Goal: Task Accomplishment & Management: Use online tool/utility

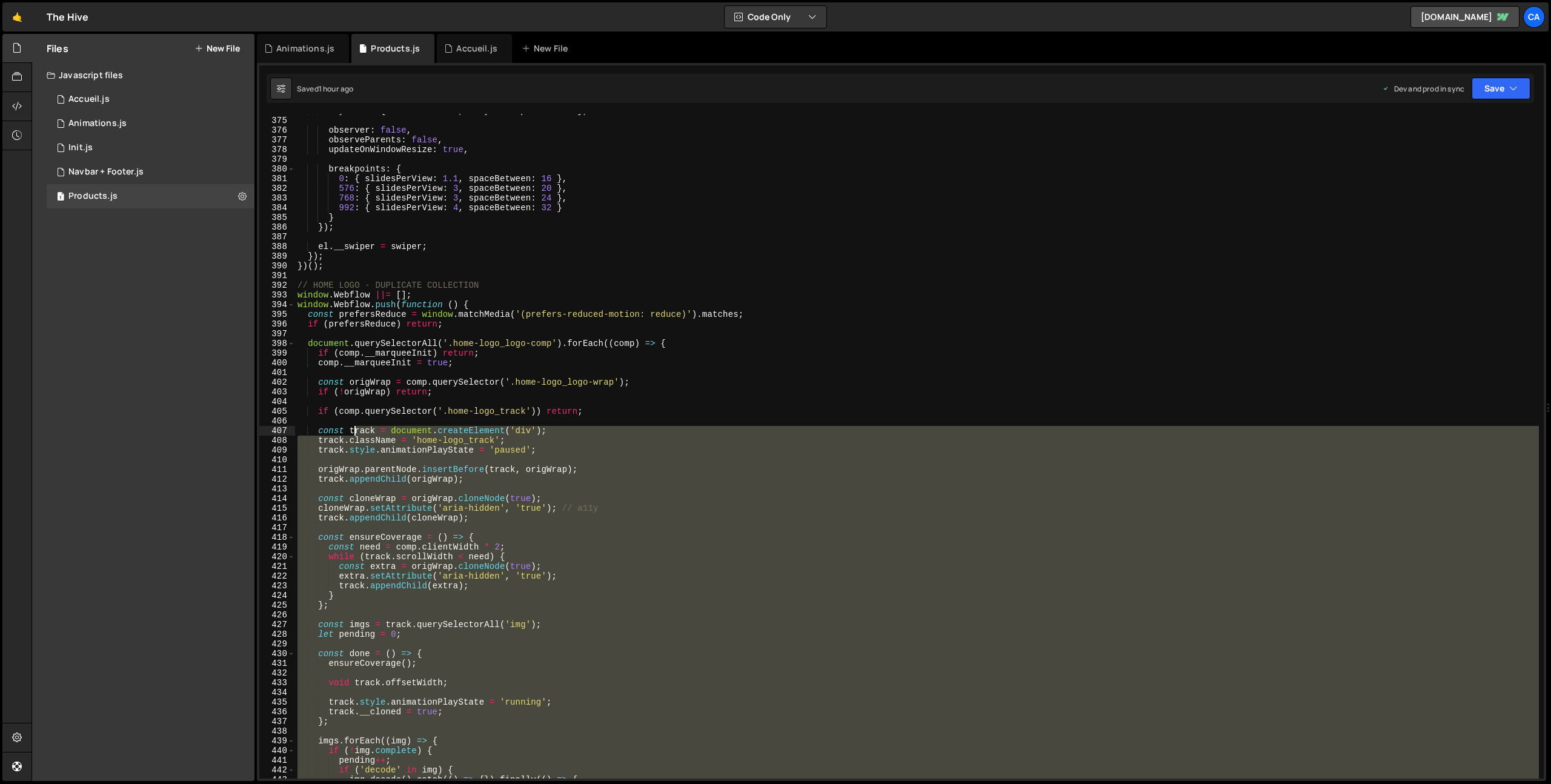
scroll to position [3600, 0]
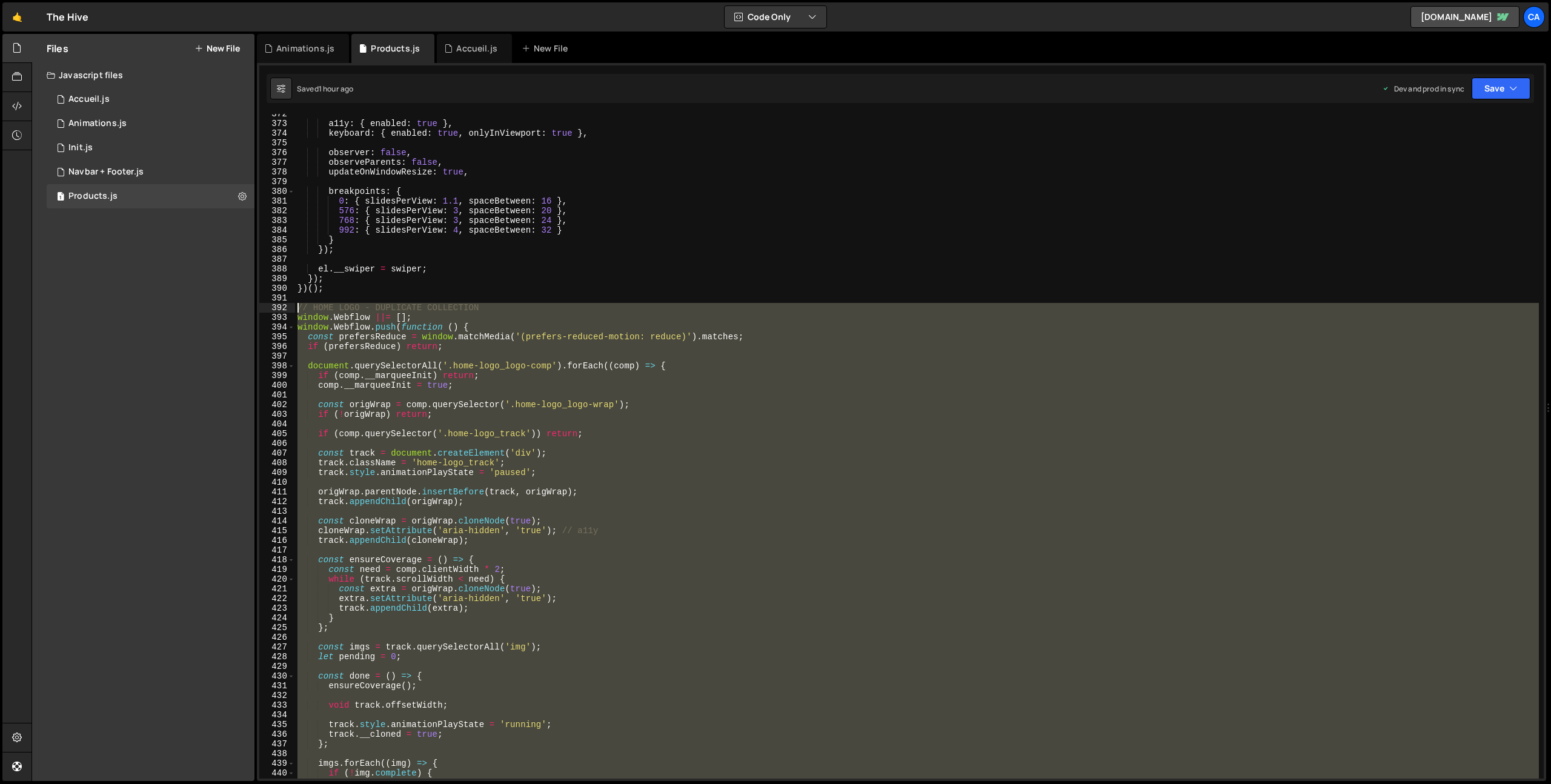
drag, startPoint x: 372, startPoint y: 511, endPoint x: 264, endPoint y: 307, distance: 230.8
click at [264, 307] on div "372 373 374 375 376 377 378 379 380 381 382 383 384 385 386 387 388 389 390 391…" at bounding box center [901, 446] width 1285 height 664
type textarea "// HOME LOGO - DUPLICATE COLLECTION window.Webflow ||= [];"
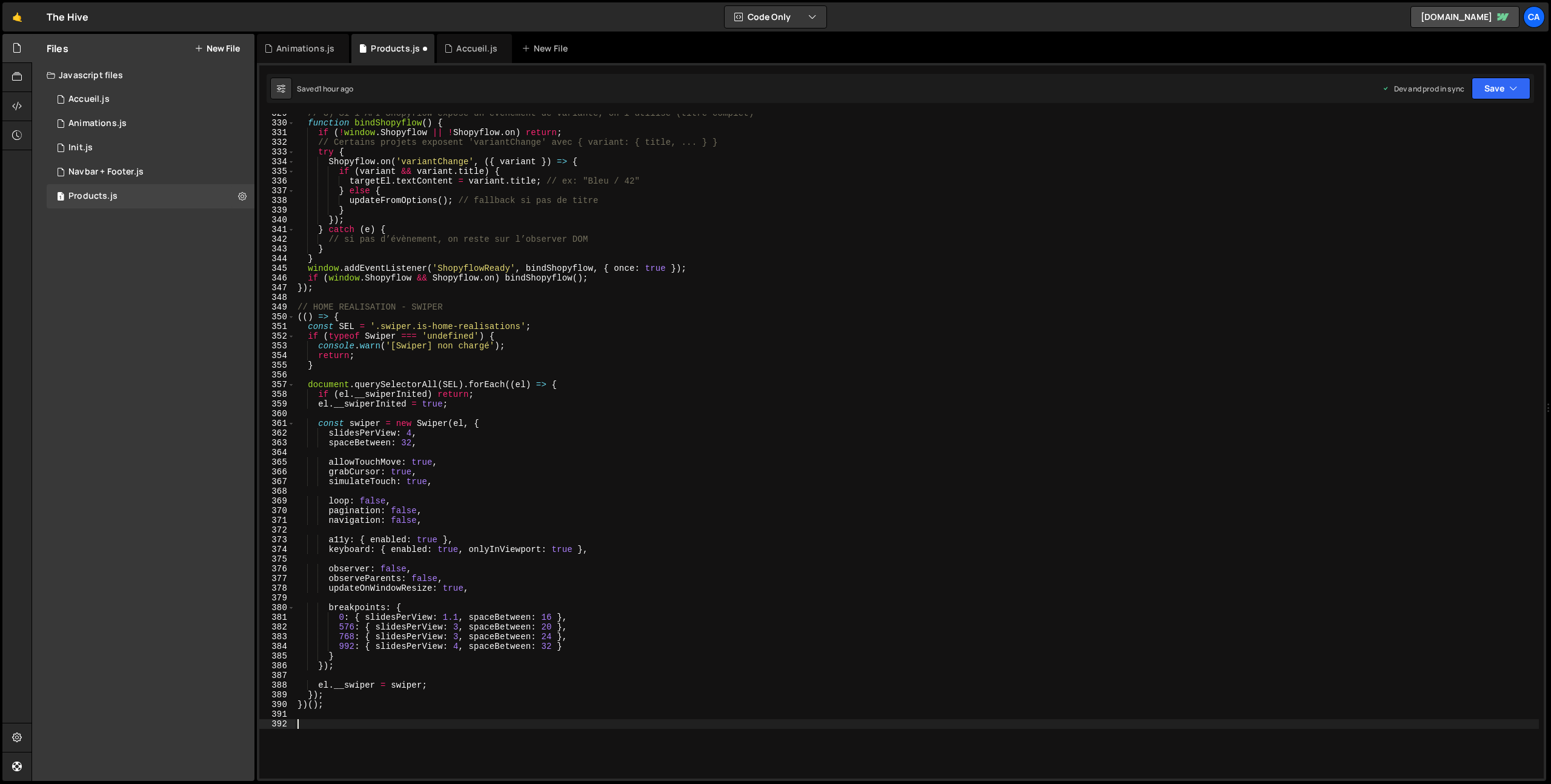
scroll to position [3161, 0]
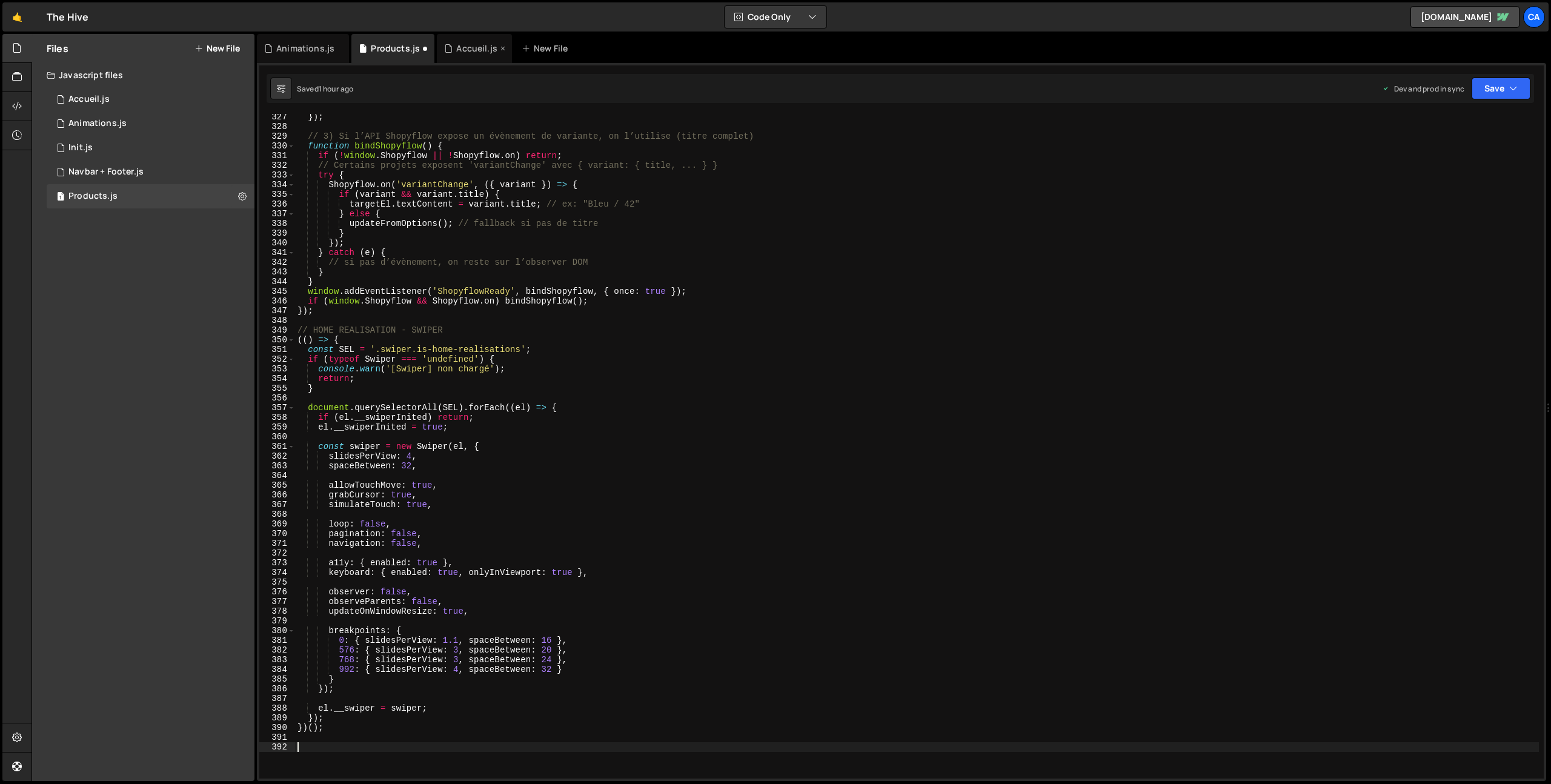
click at [470, 49] on div "Accueil.js" at bounding box center [477, 49] width 41 height 12
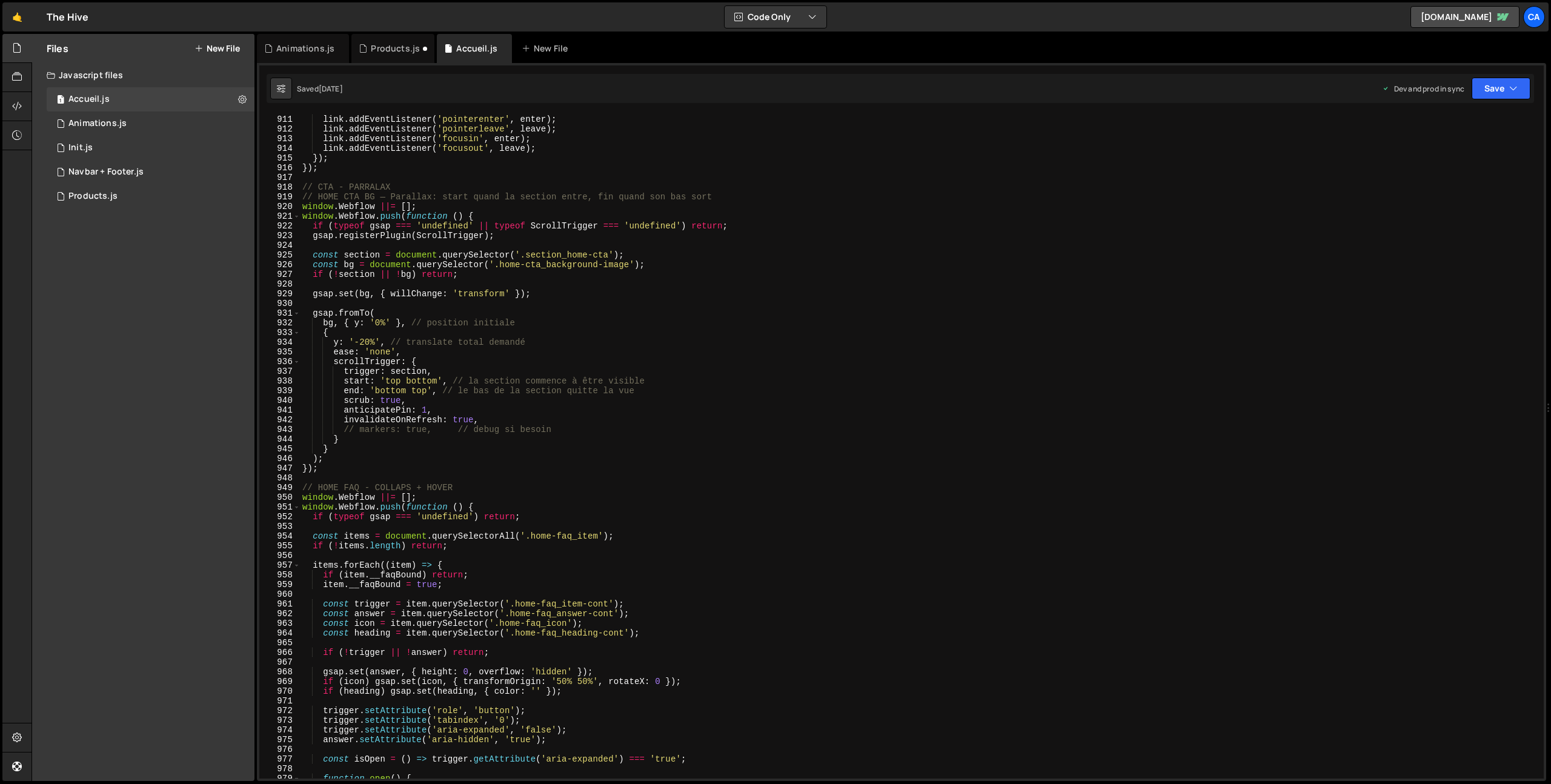
scroll to position [8683, 0]
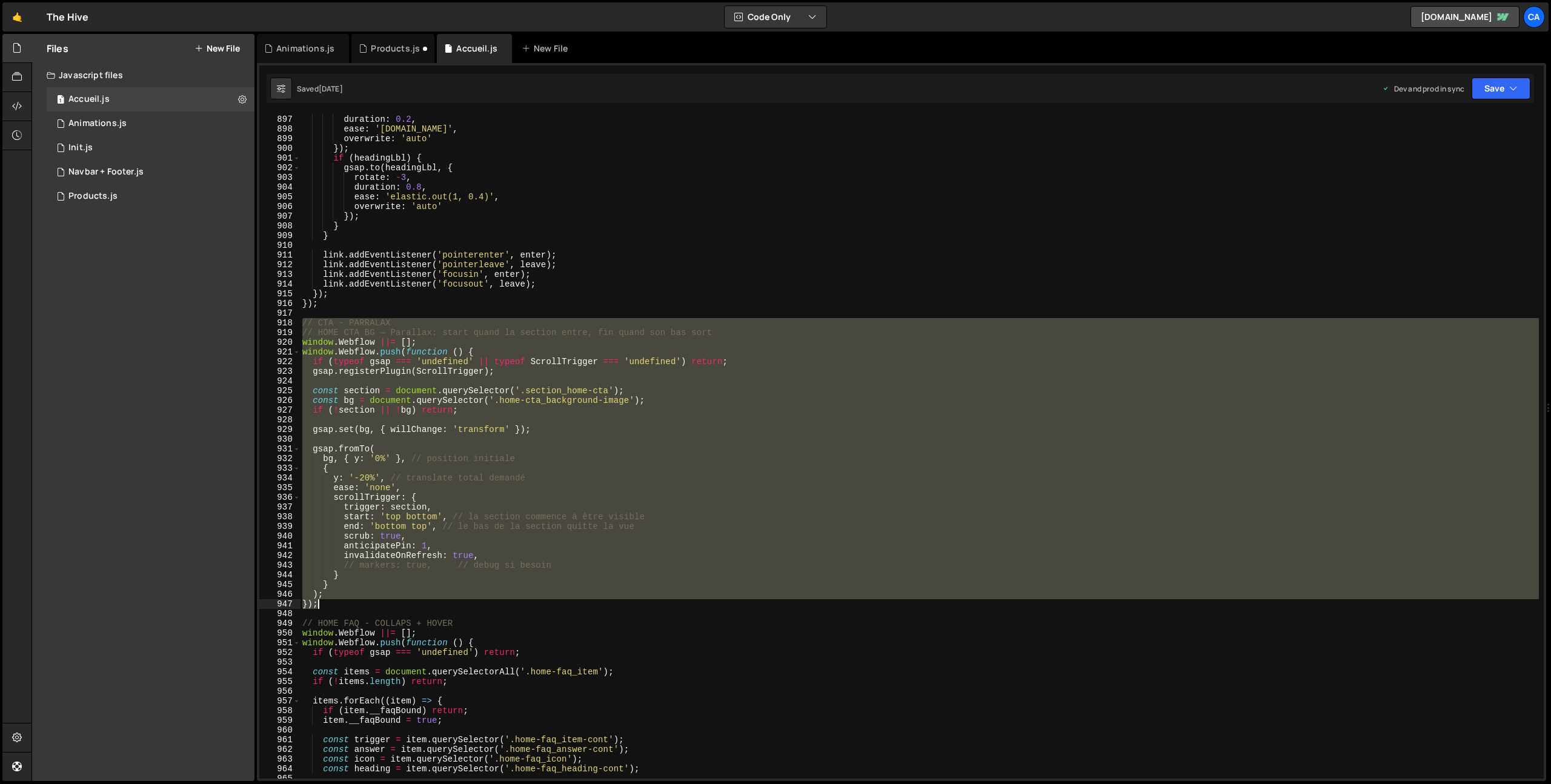
drag, startPoint x: 302, startPoint y: 321, endPoint x: 406, endPoint y: 602, distance: 299.6
click at [406, 602] on div "y : 0 , duration : 0.2 , ease : '[DOMAIN_NAME]' , overwrite : 'auto' }) ; if ( …" at bounding box center [919, 446] width 1239 height 684
paste textarea "text-style-nowrap"
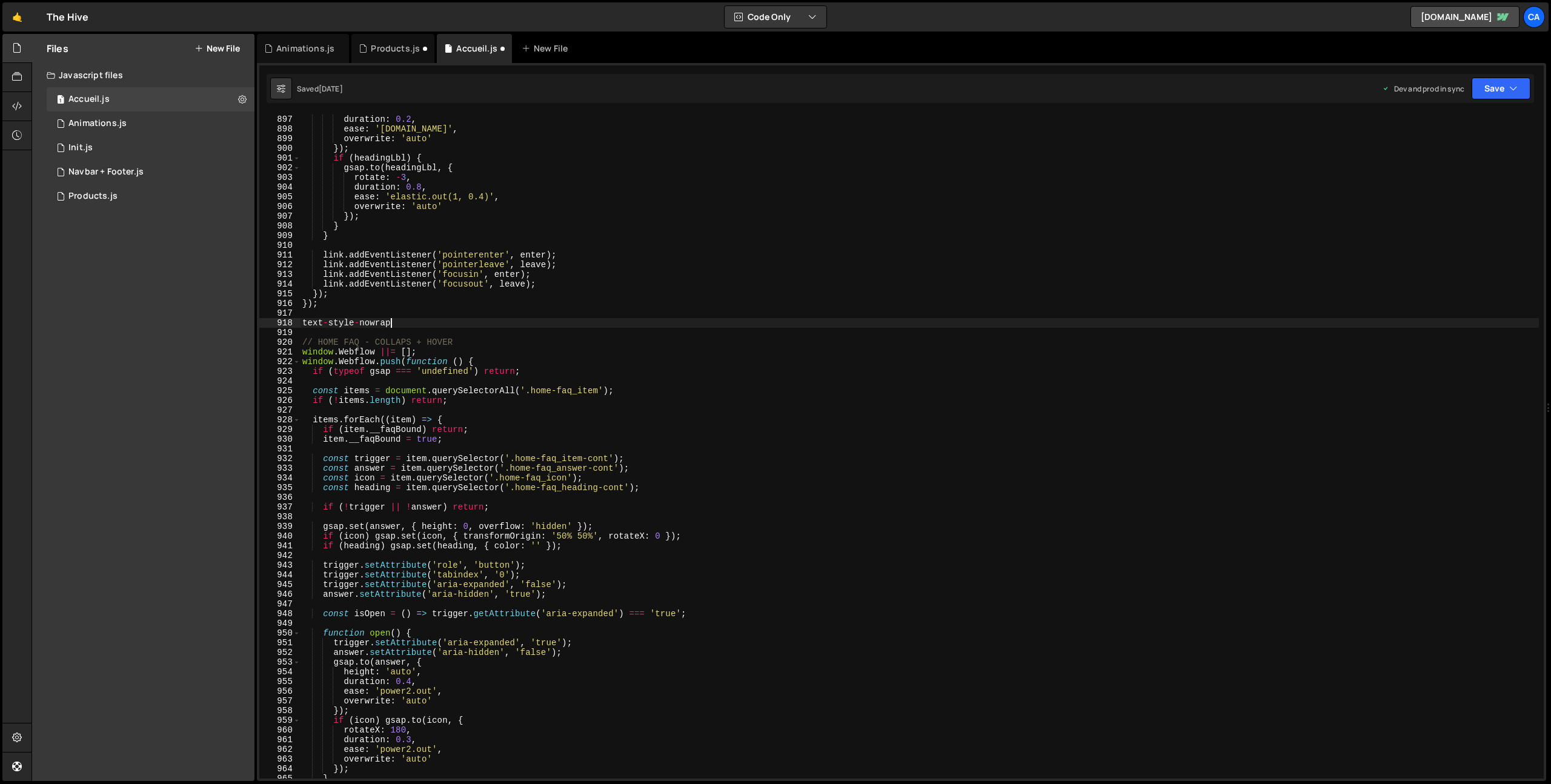
paste textarea "text-style-nowrap"
type textarea "); });"
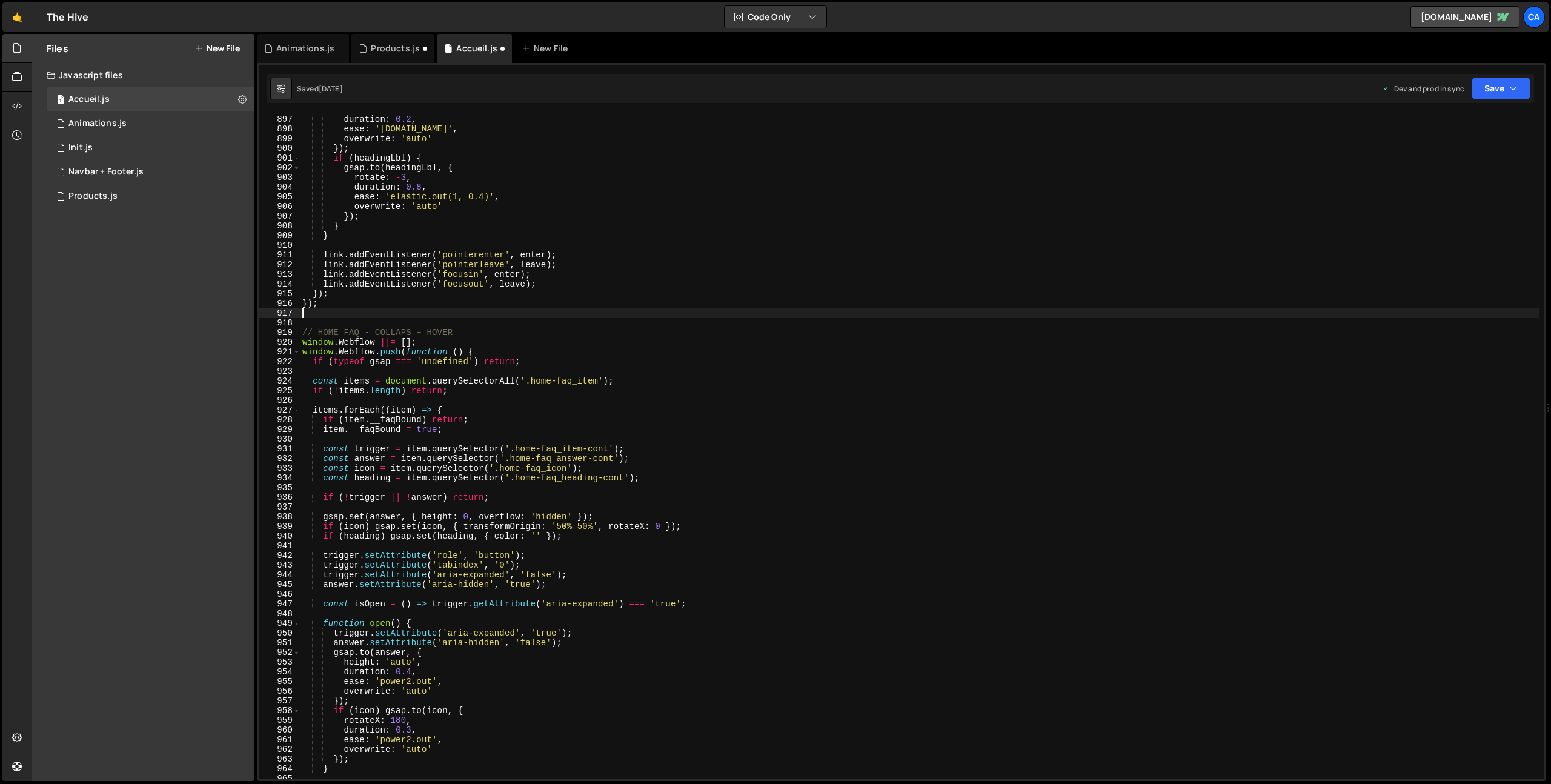
type textarea "});"
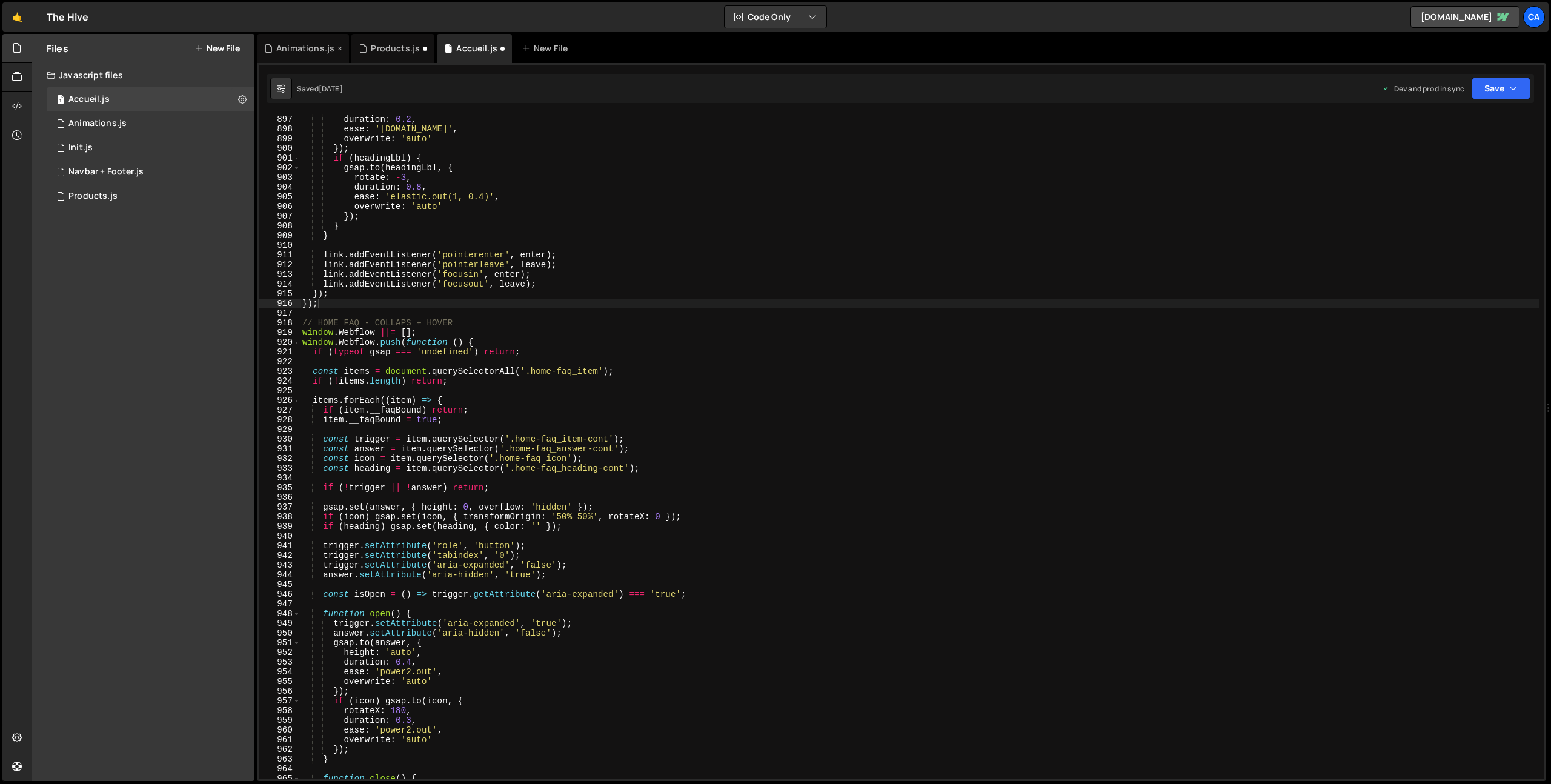
click at [308, 45] on div "Animations.js" at bounding box center [305, 49] width 58 height 12
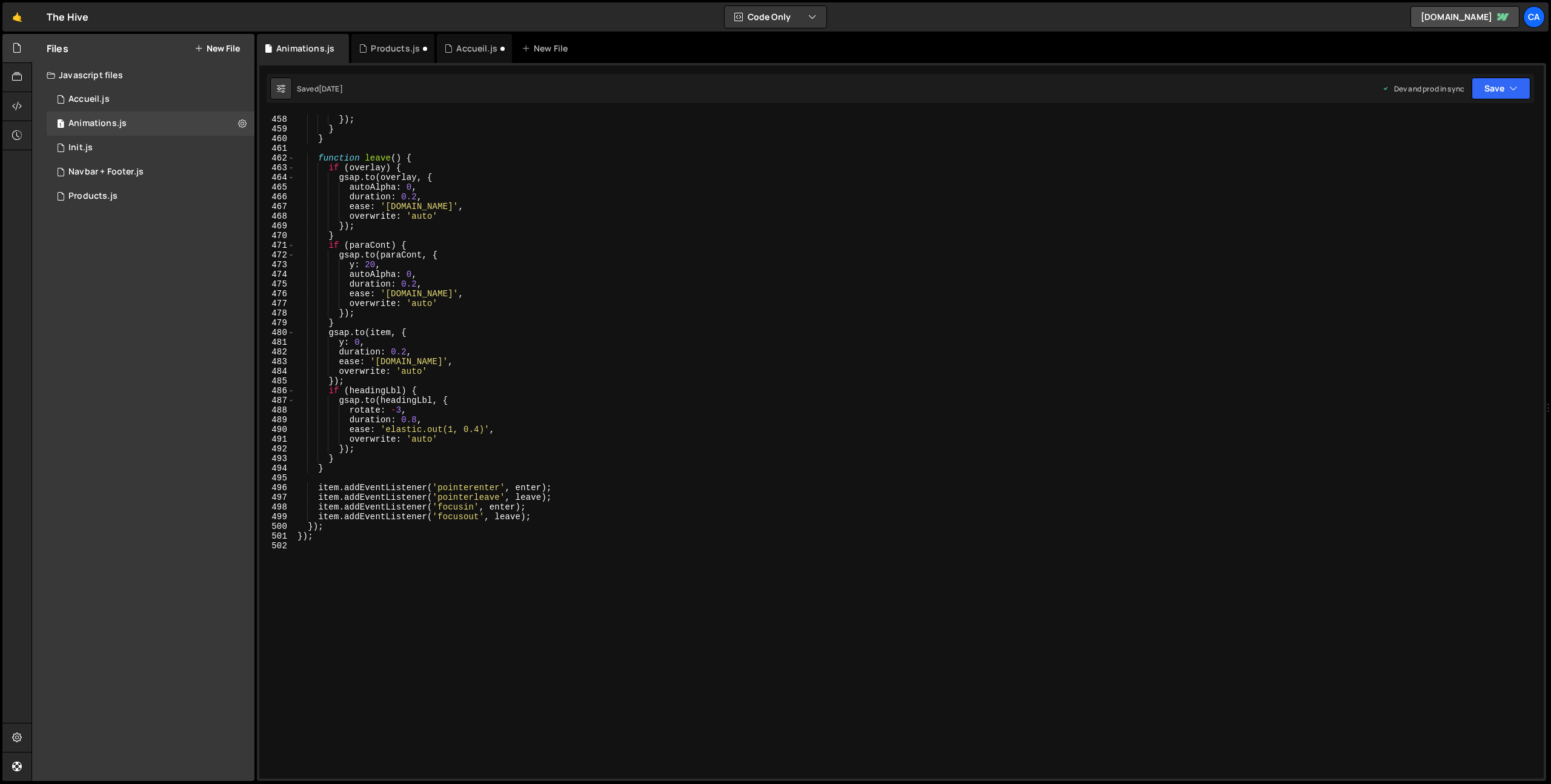
scroll to position [4529, 0]
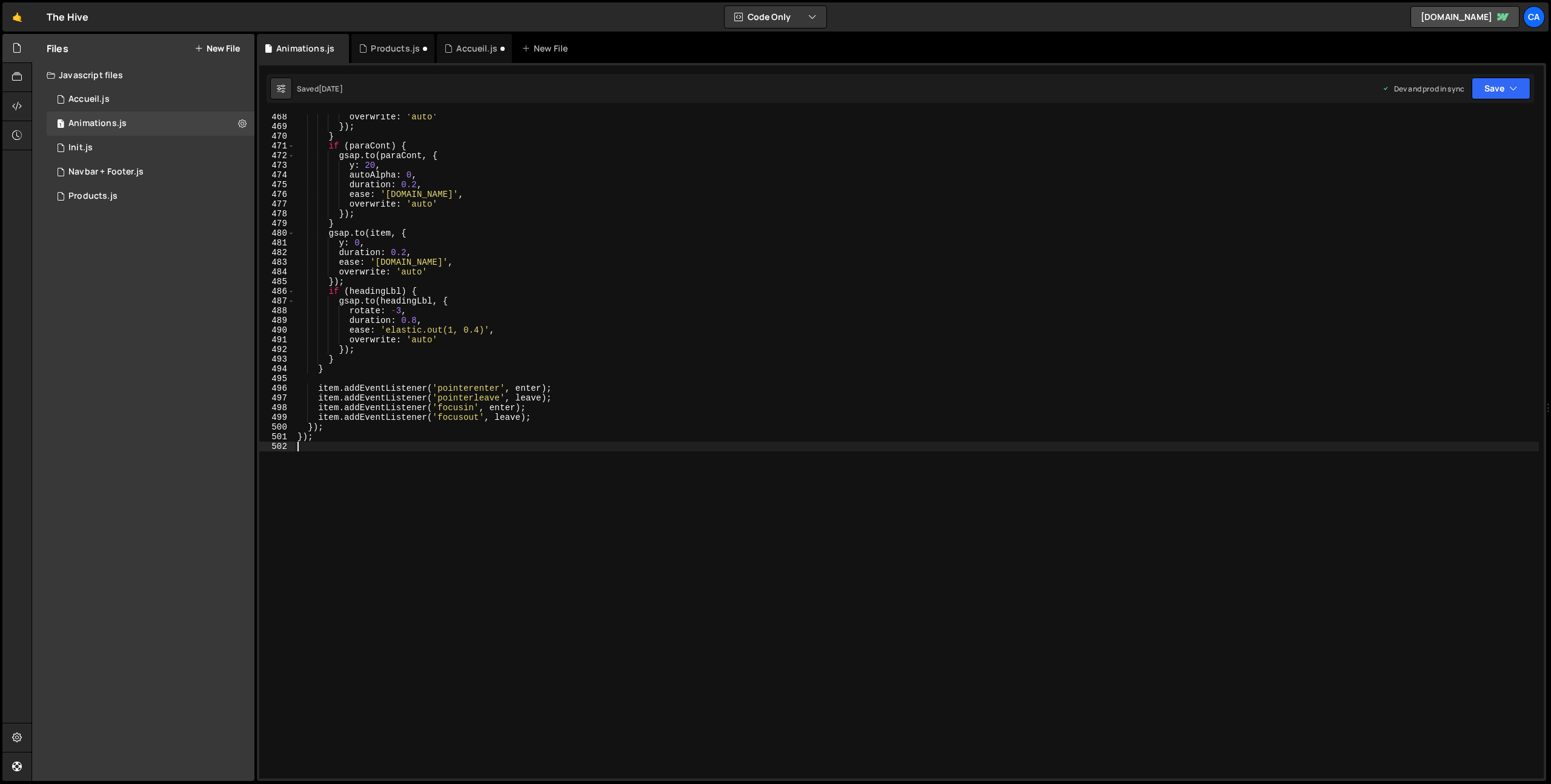
click at [389, 580] on div "overwrite : 'auto' }) ; } if ( paraCont ) { gsap . to ( paraCont , { y : 20 , a…" at bounding box center [917, 453] width 1244 height 684
paste textarea "});"
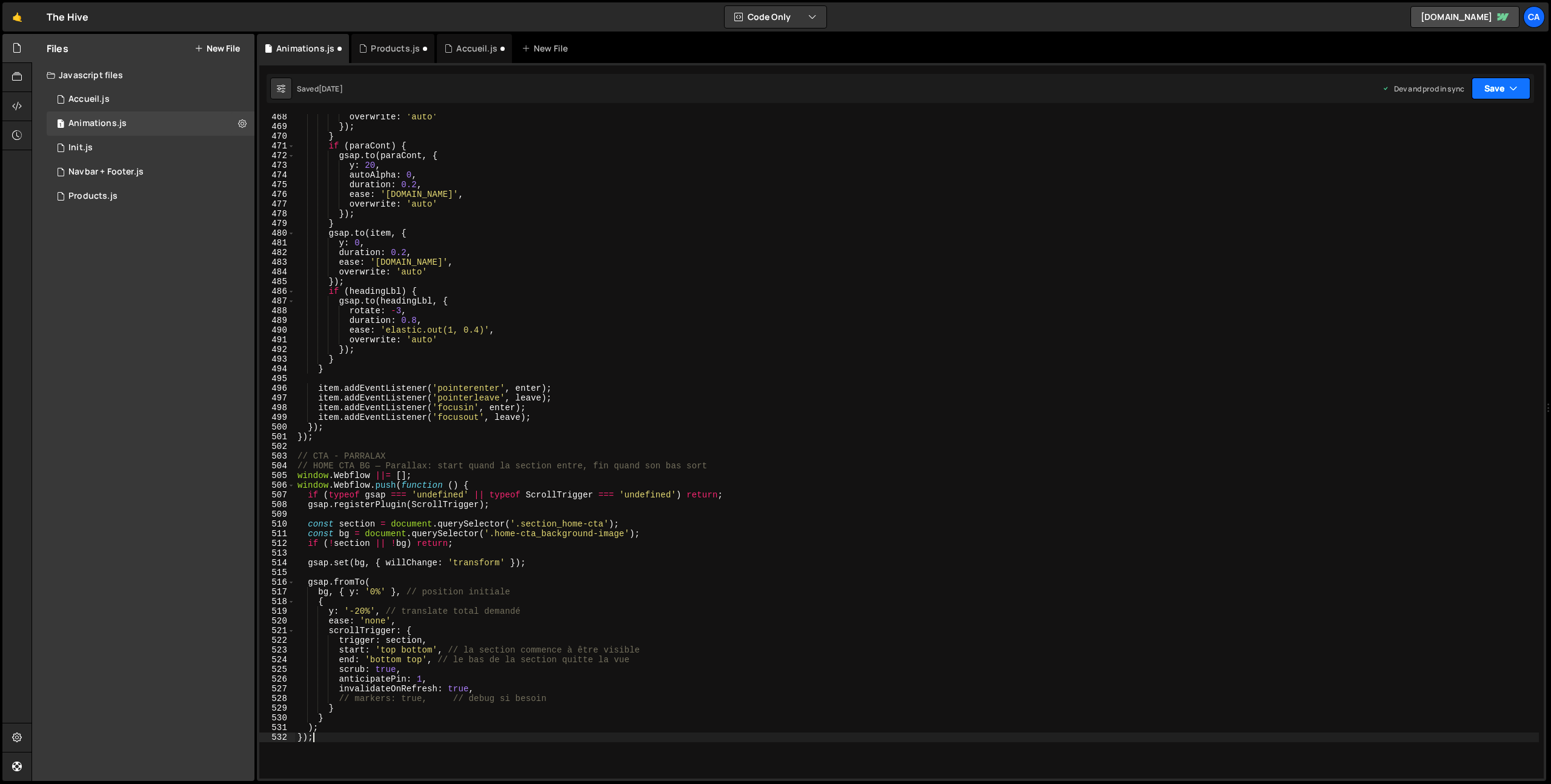
type textarea "});"
click at [1489, 84] on button "Save" at bounding box center [1501, 88] width 59 height 22
click at [1461, 162] on div "Save to Production S" at bounding box center [1459, 158] width 126 height 12
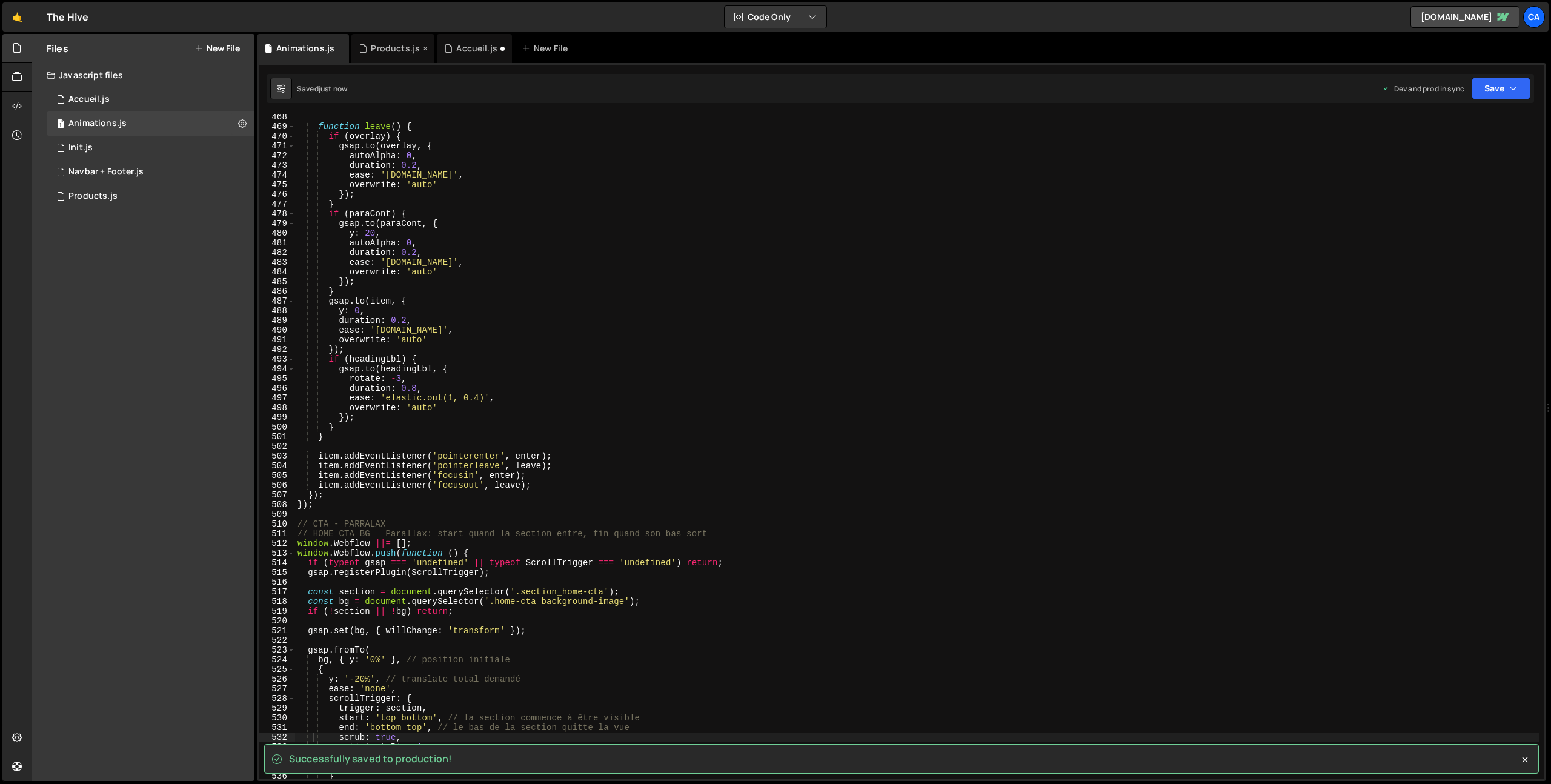
click at [371, 52] on div "Products.js" at bounding box center [395, 49] width 49 height 12
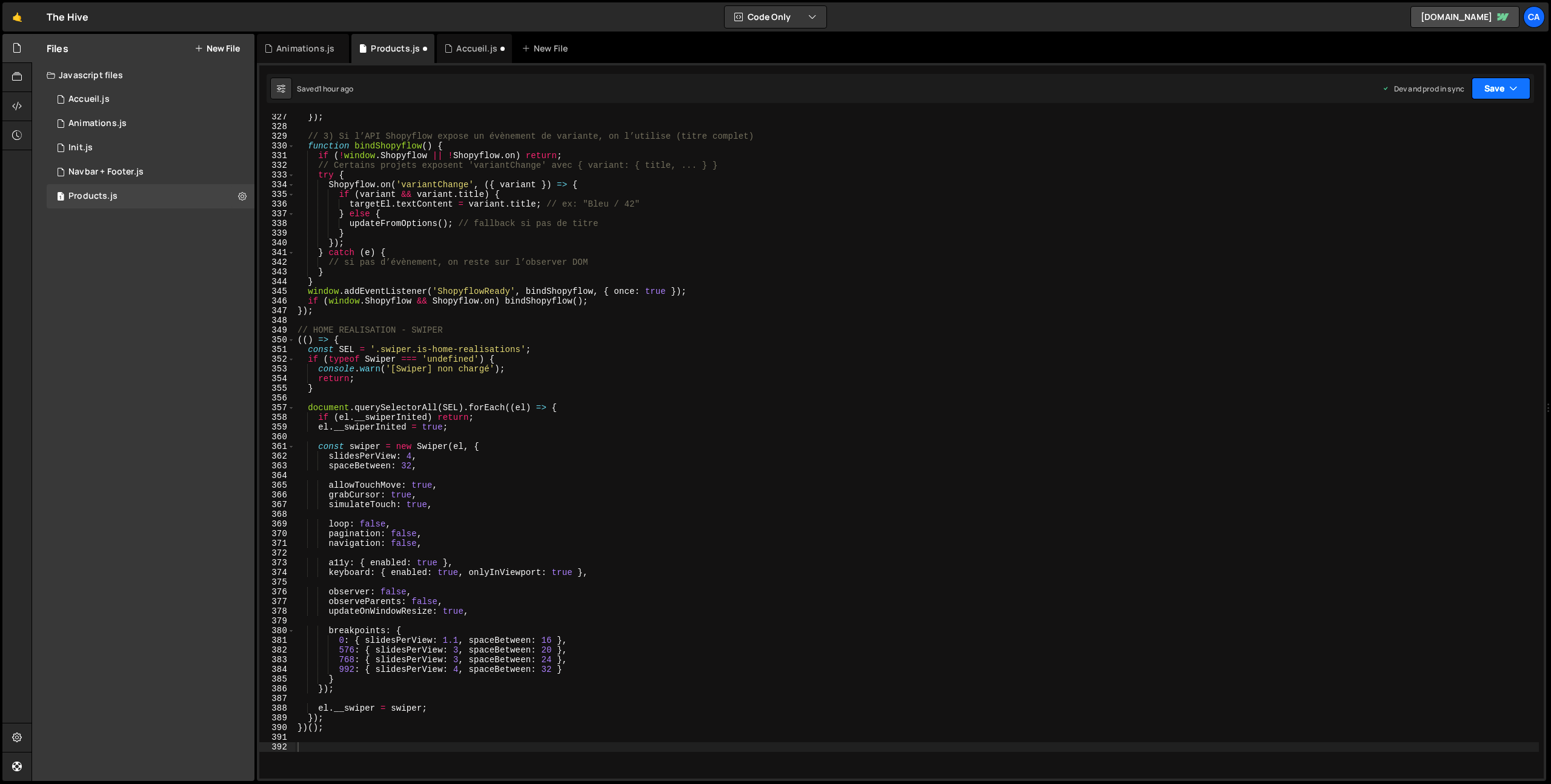
click at [1510, 87] on icon "button" at bounding box center [1513, 89] width 8 height 12
click at [1449, 158] on div "Save to Production S" at bounding box center [1459, 158] width 126 height 12
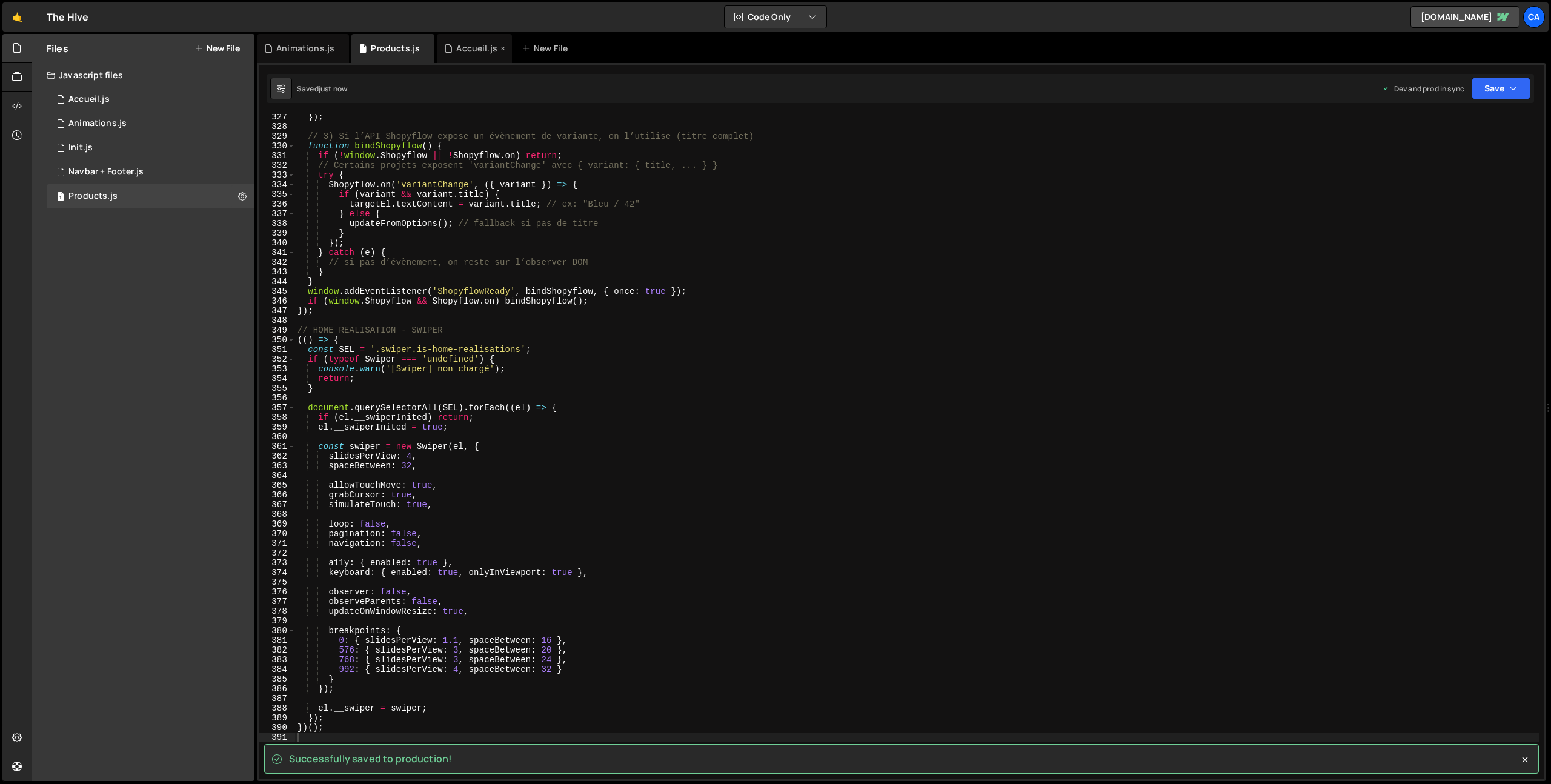
click at [457, 45] on div "Accueil.js" at bounding box center [477, 49] width 41 height 12
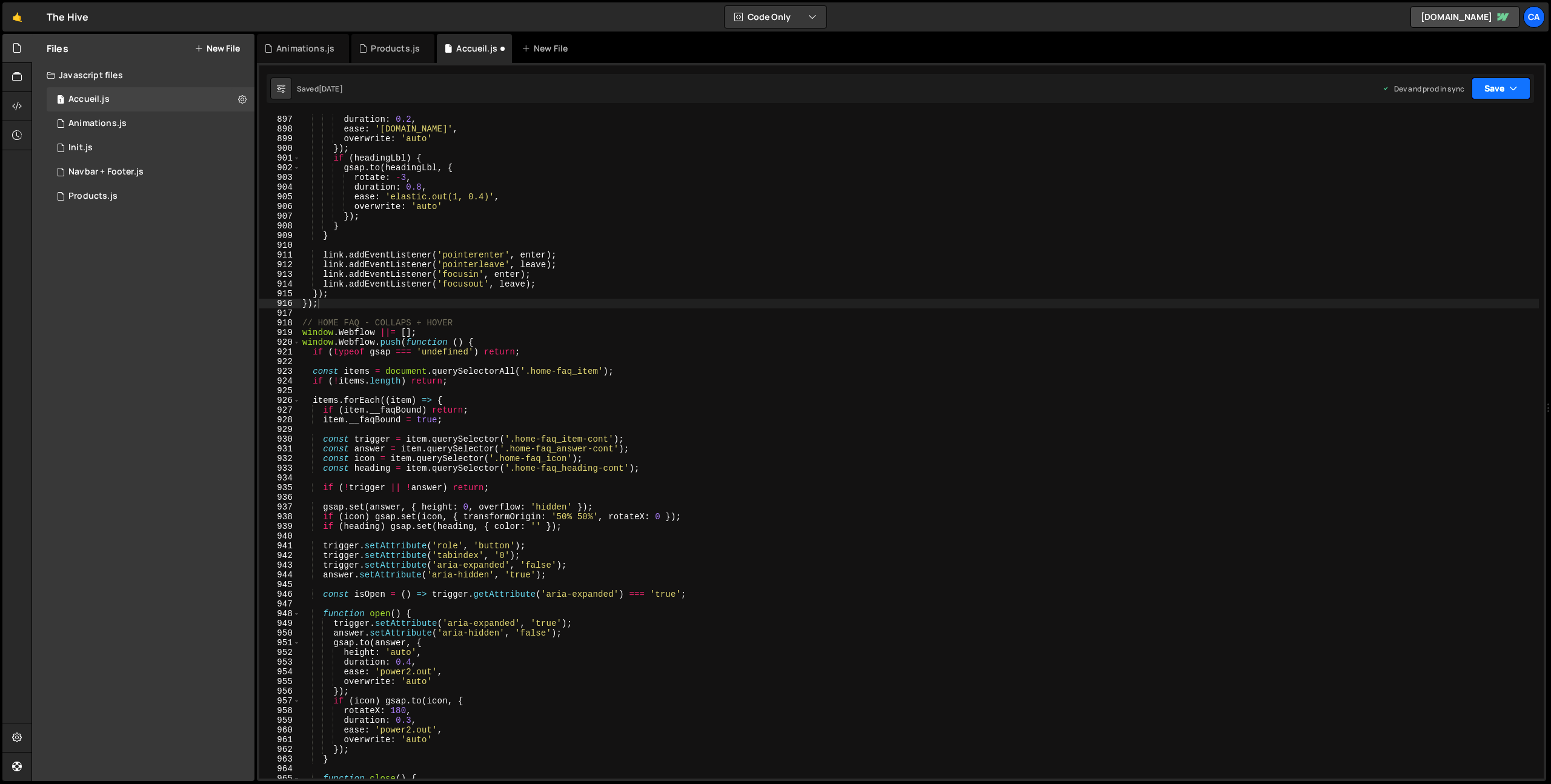
click at [1529, 83] on div "Saved [DATE] Dev and prod in sync Upgrade to Edit Save Save to Staging S Saved …" at bounding box center [900, 89] width 1268 height 29
click at [1521, 85] on button "Save" at bounding box center [1501, 88] width 59 height 22
click at [1441, 170] on div "[DATE]" at bounding box center [1430, 170] width 24 height 10
click at [304, 43] on div "Animations.js" at bounding box center [305, 49] width 58 height 12
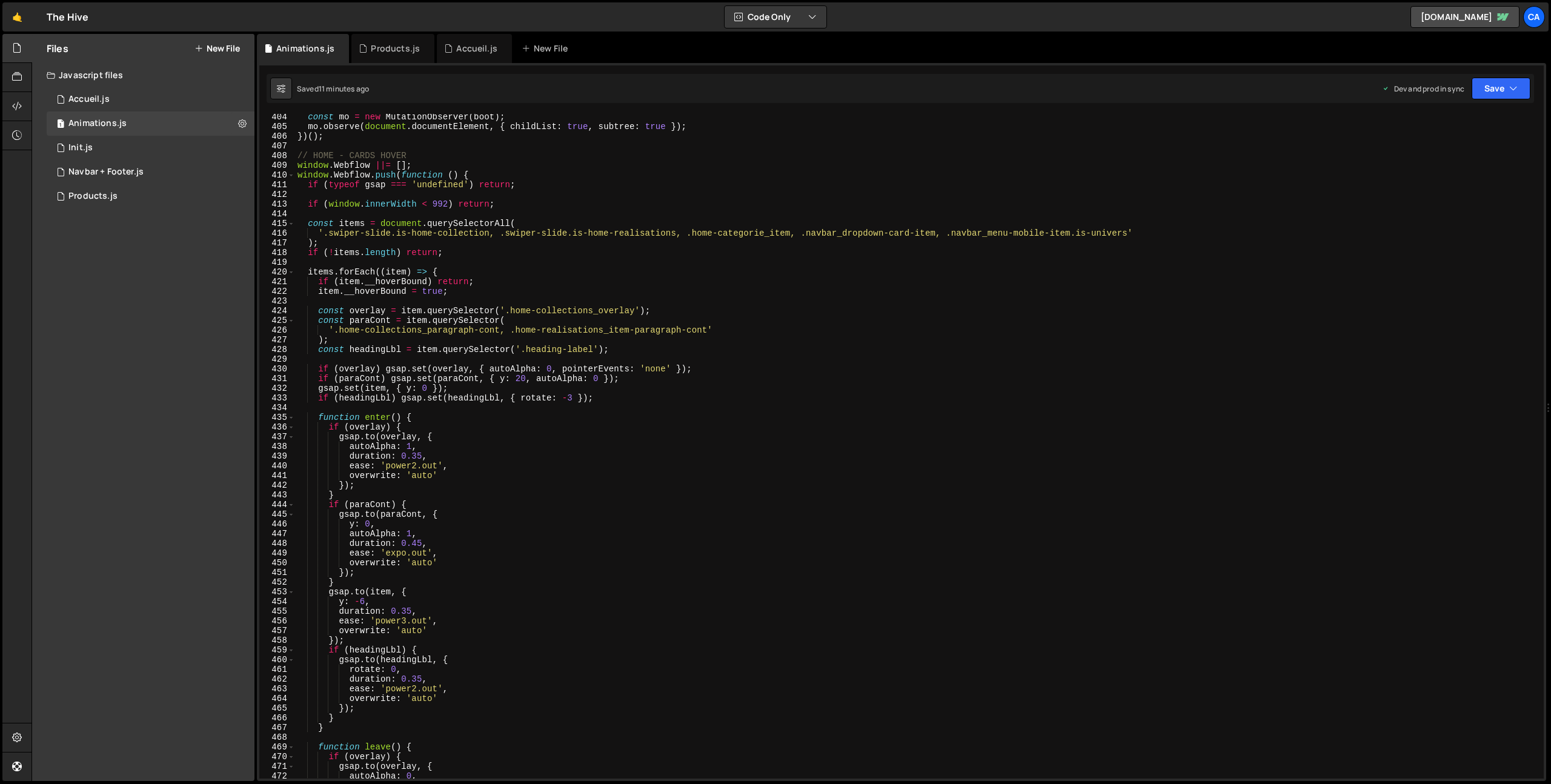
scroll to position [3898, 0]
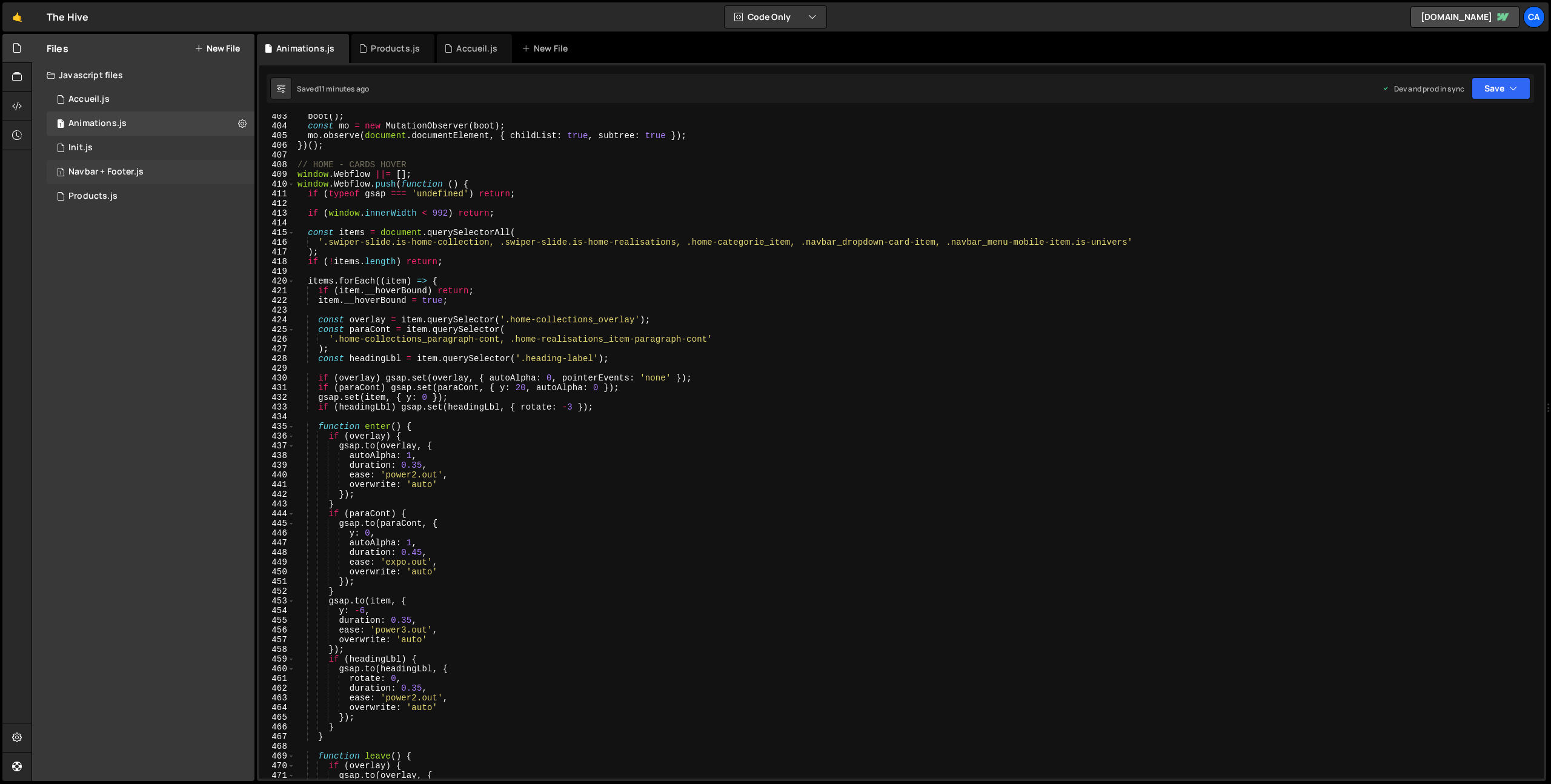
click at [114, 175] on div "Navbar + Footer.js" at bounding box center [106, 172] width 75 height 11
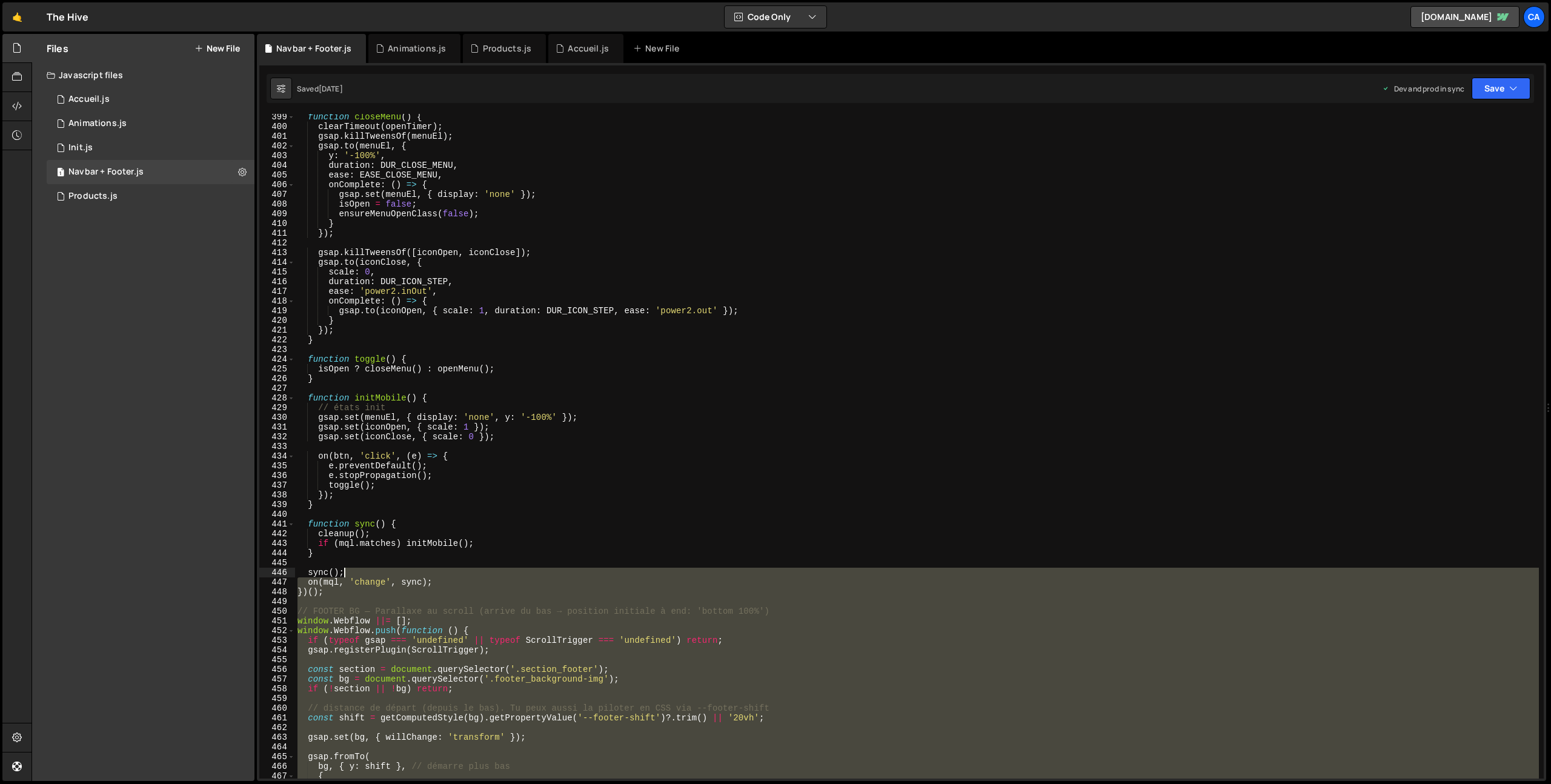
scroll to position [4030, 0]
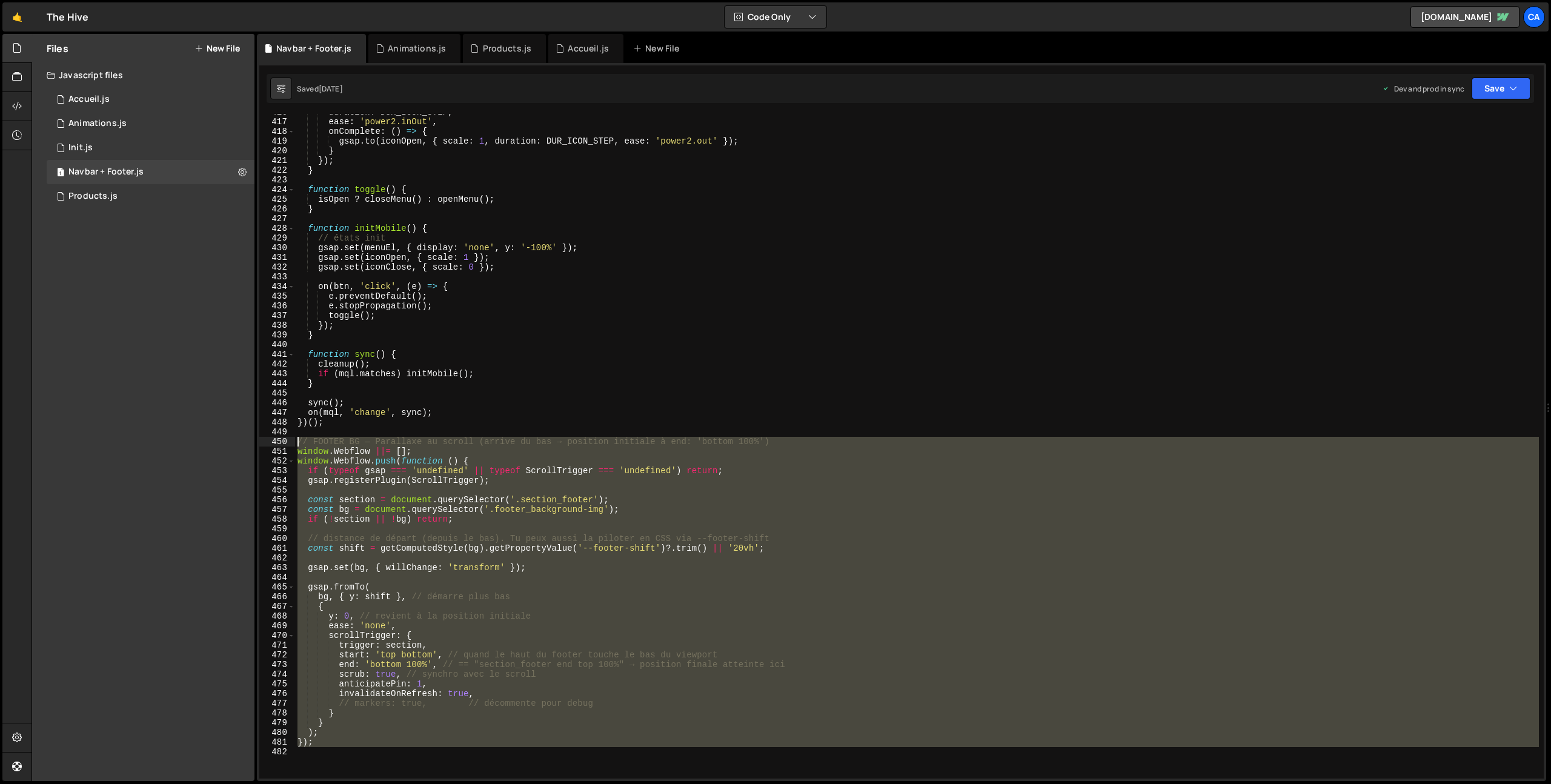
drag, startPoint x: 375, startPoint y: 472, endPoint x: 283, endPoint y: 443, distance: 96.5
click at [283, 443] on div "416 417 418 419 420 421 422 423 424 425 426 427 428 429 430 431 432 433 434 435…" at bounding box center [901, 446] width 1285 height 664
click at [528, 496] on div "duration : DUR_ICON_STEP , ease : 'power2.inOut' , onComplete : ( ) => { gsap .…" at bounding box center [917, 446] width 1244 height 664
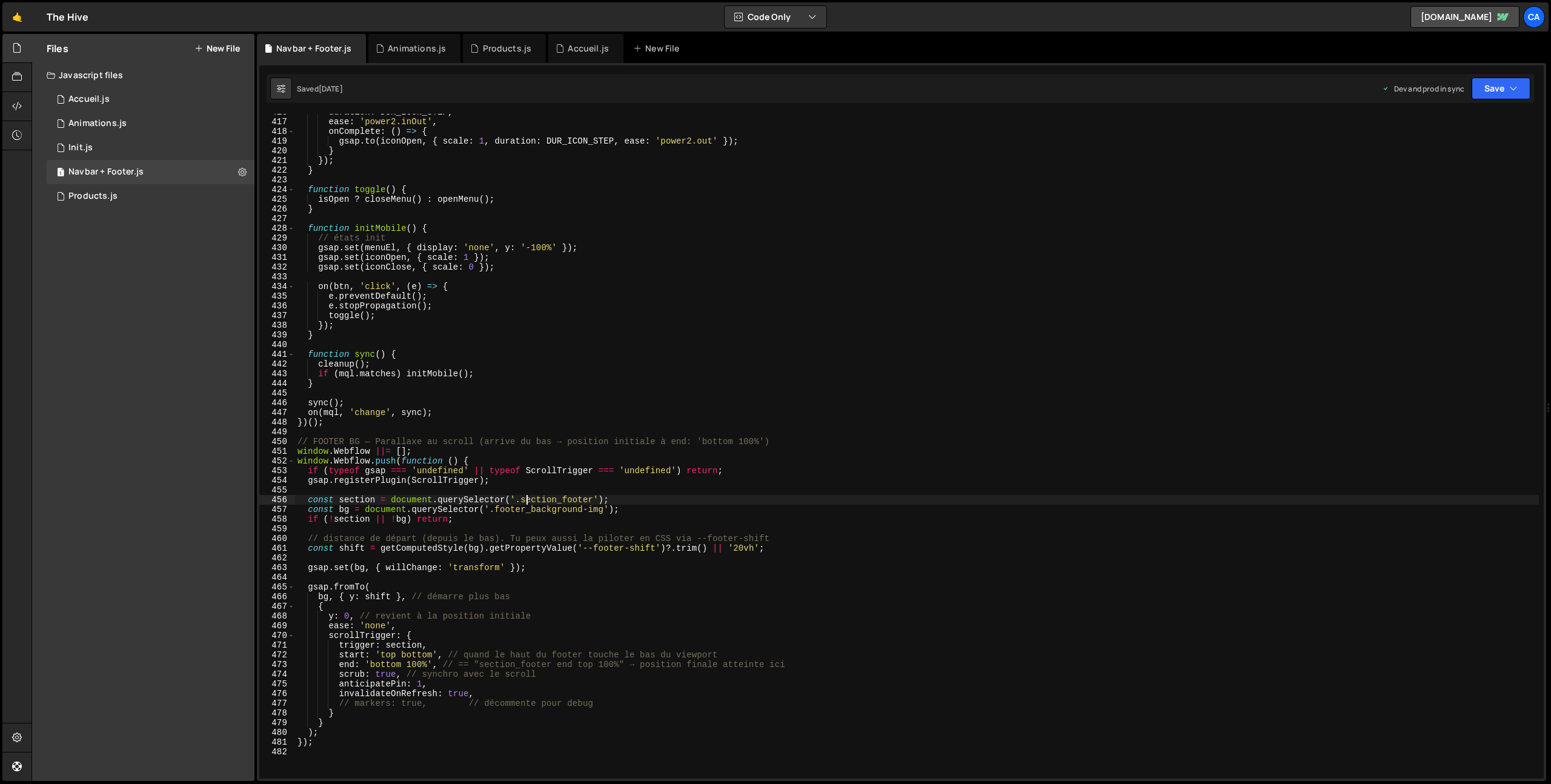
click at [510, 510] on div "duration : DUR_ICON_STEP , ease : 'power2.inOut' , onComplete : ( ) => { gsap .…" at bounding box center [917, 449] width 1244 height 684
drag, startPoint x: 510, startPoint y: 510, endPoint x: 596, endPoint y: 508, distance: 86.0
click at [596, 508] on div "duration : DUR_ICON_STEP , ease : 'power2.inOut' , onComplete : ( ) => { gsap .…" at bounding box center [917, 449] width 1244 height 684
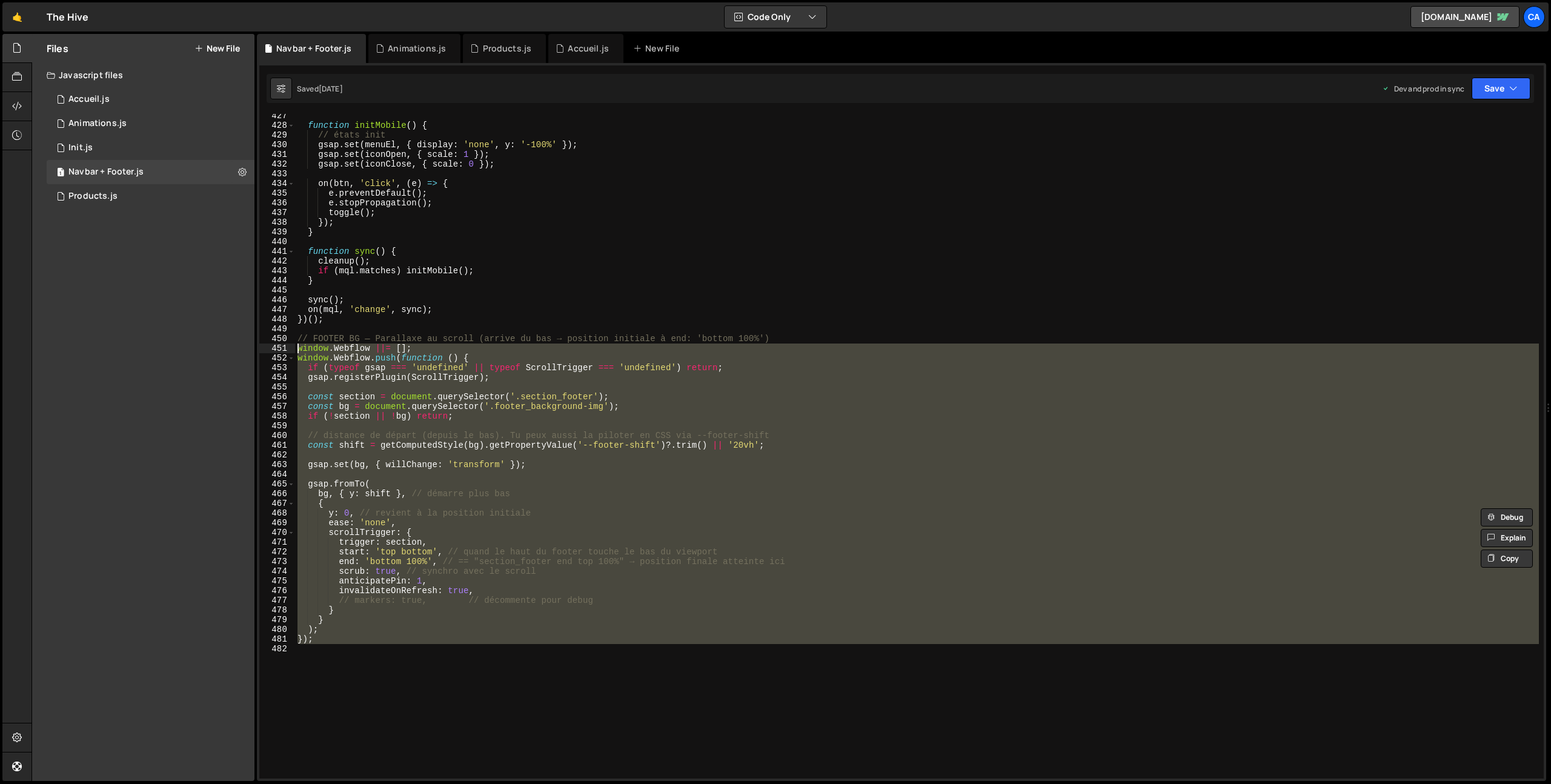
drag, startPoint x: 330, startPoint y: 647, endPoint x: 253, endPoint y: 348, distance: 308.8
click at [253, 348] on div "Files New File Javascript files 1 Accueil.js 0 1 Animations.js 0 1 Init.js 0 1 1" at bounding box center [791, 408] width 1519 height 748
type textarea "window.Webflow ||= []; window.Webflow.push(function () {"
paste textarea
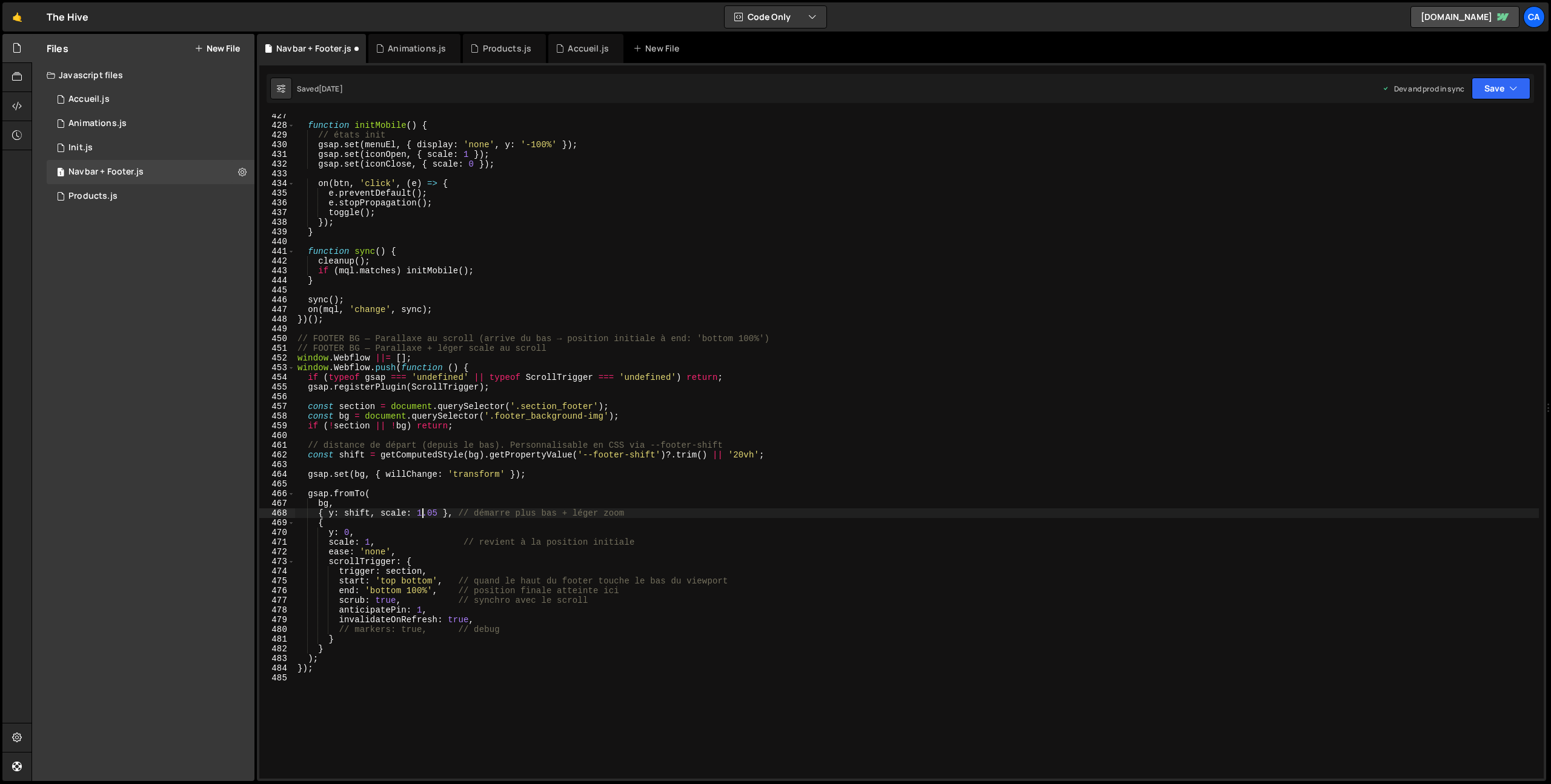
click at [421, 511] on div "function initMobile ( ) { // états init gsap . set ( menuEl , { display : 'none…" at bounding box center [917, 453] width 1244 height 684
type textarea "{ y: shift, scale: 0.95 }, // démarre plus bas + léger zoom"
click at [790, 399] on div "function initMobile ( ) { // états init gsap . set ( menuEl , { display : 'none…" at bounding box center [917, 453] width 1244 height 684
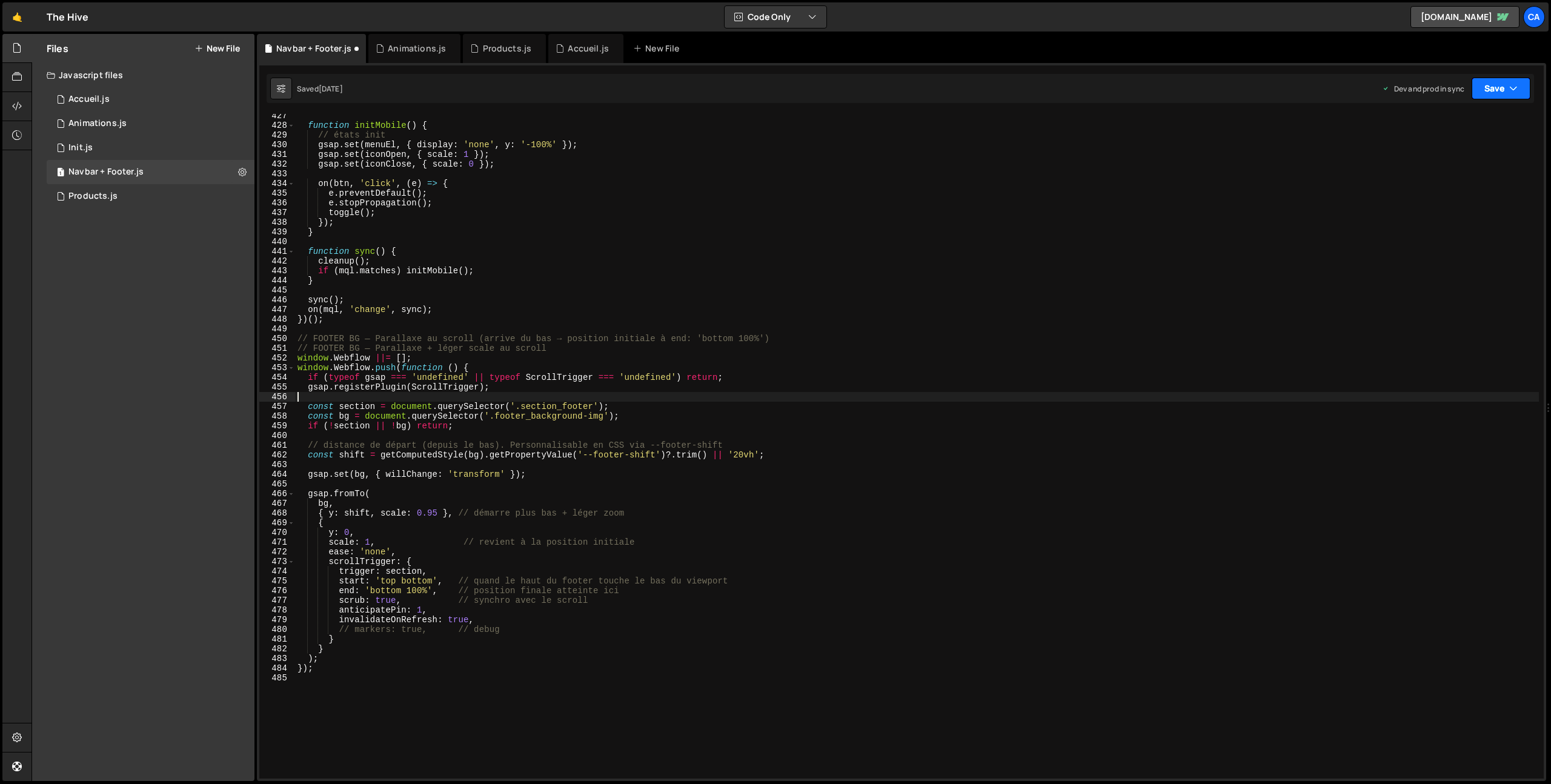
drag, startPoint x: 1488, startPoint y: 94, endPoint x: 1488, endPoint y: 108, distance: 14.0
click at [1488, 92] on button "Save" at bounding box center [1501, 88] width 59 height 22
click at [1427, 167] on div "[DATE]" at bounding box center [1430, 170] width 24 height 10
click at [456, 504] on div "function initMobile ( ) { // états init gsap . set ( menuEl , { display : 'none…" at bounding box center [917, 453] width 1244 height 684
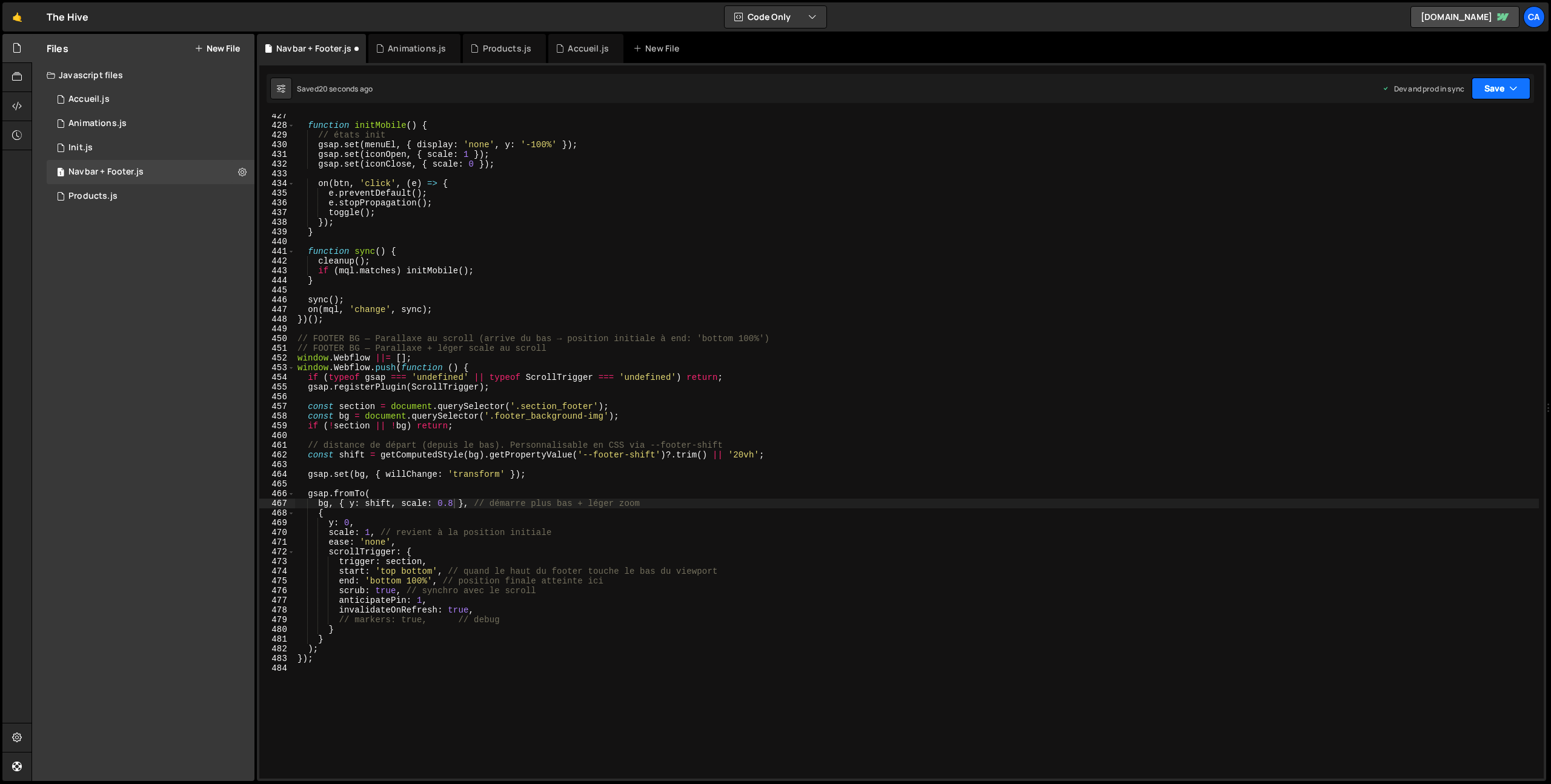
click at [1506, 84] on button "Save" at bounding box center [1501, 88] width 59 height 22
click at [1440, 166] on div "19 seconds ago" at bounding box center [1444, 170] width 53 height 10
click at [451, 507] on div "function initMobile ( ) { // états init gsap . set ( menuEl , { display : 'none…" at bounding box center [917, 453] width 1244 height 684
type textarea "bg, { y: shift, scale: 0.9 }, // démarre plus bas + léger zoom"
drag, startPoint x: 1491, startPoint y: 90, endPoint x: 1491, endPoint y: 105, distance: 15.0
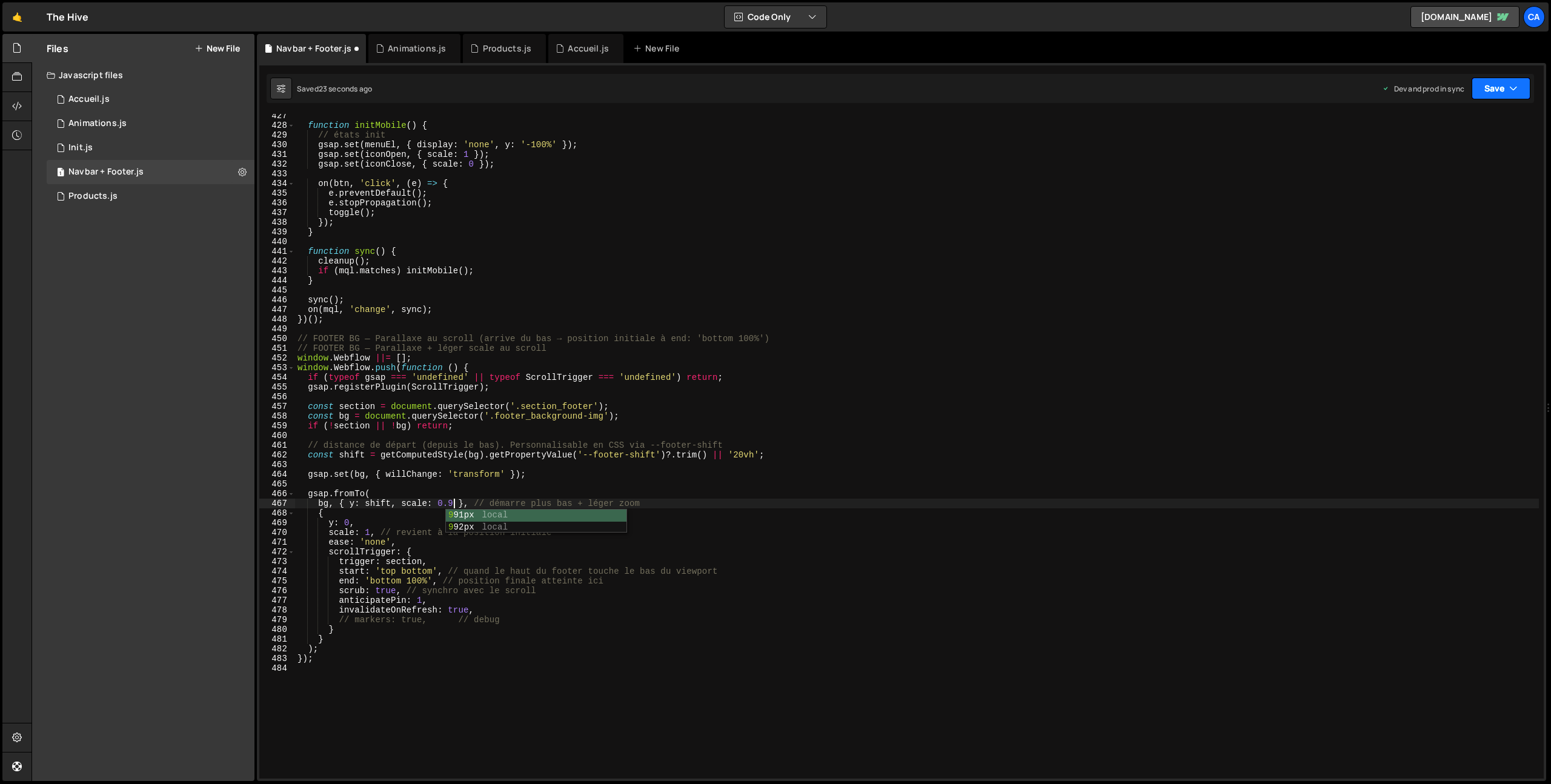
click at [1491, 90] on button "Save" at bounding box center [1501, 88] width 59 height 22
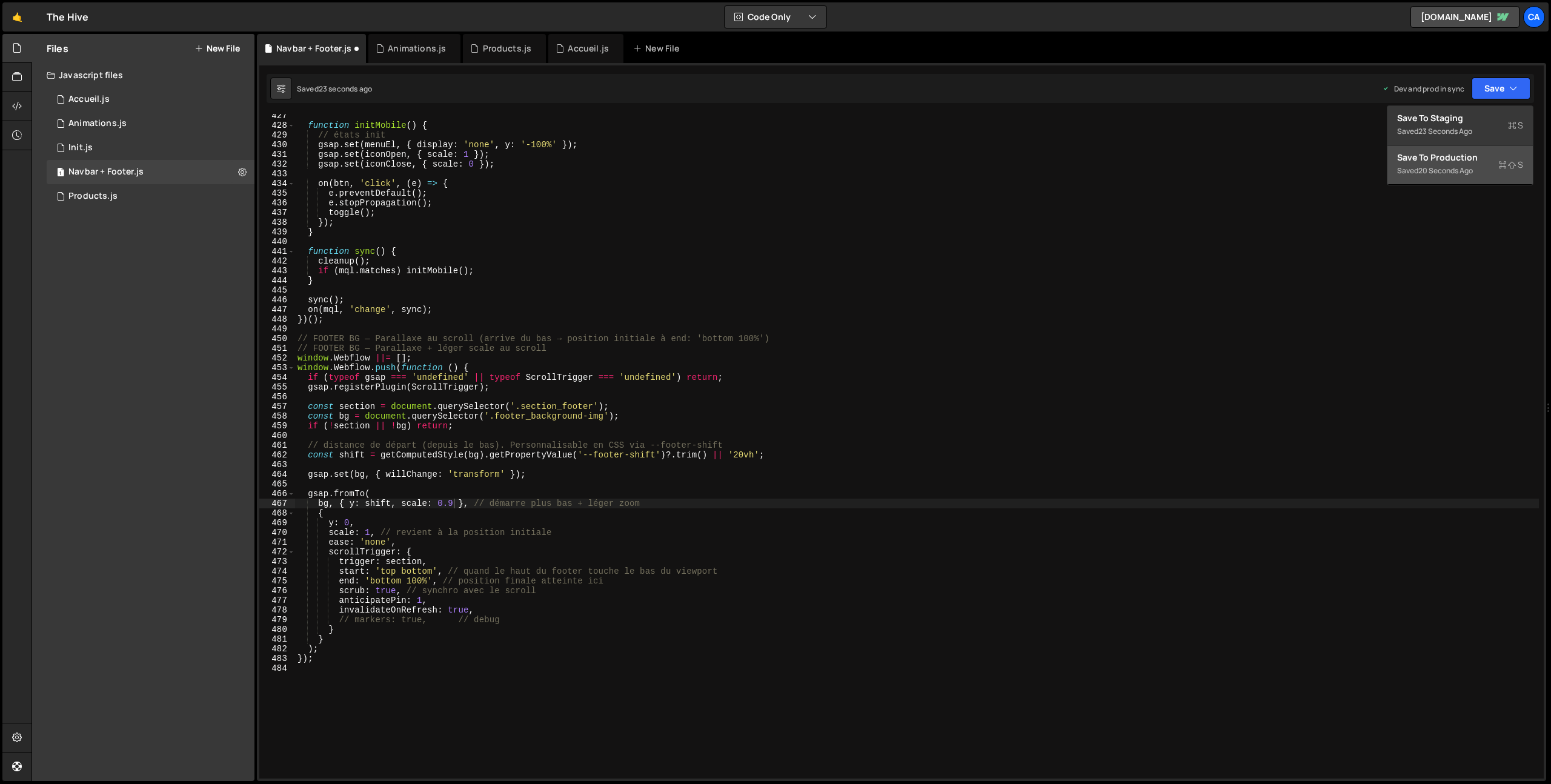
click at [1464, 162] on div "Save to Production S" at bounding box center [1459, 158] width 126 height 12
